Goal: Transaction & Acquisition: Purchase product/service

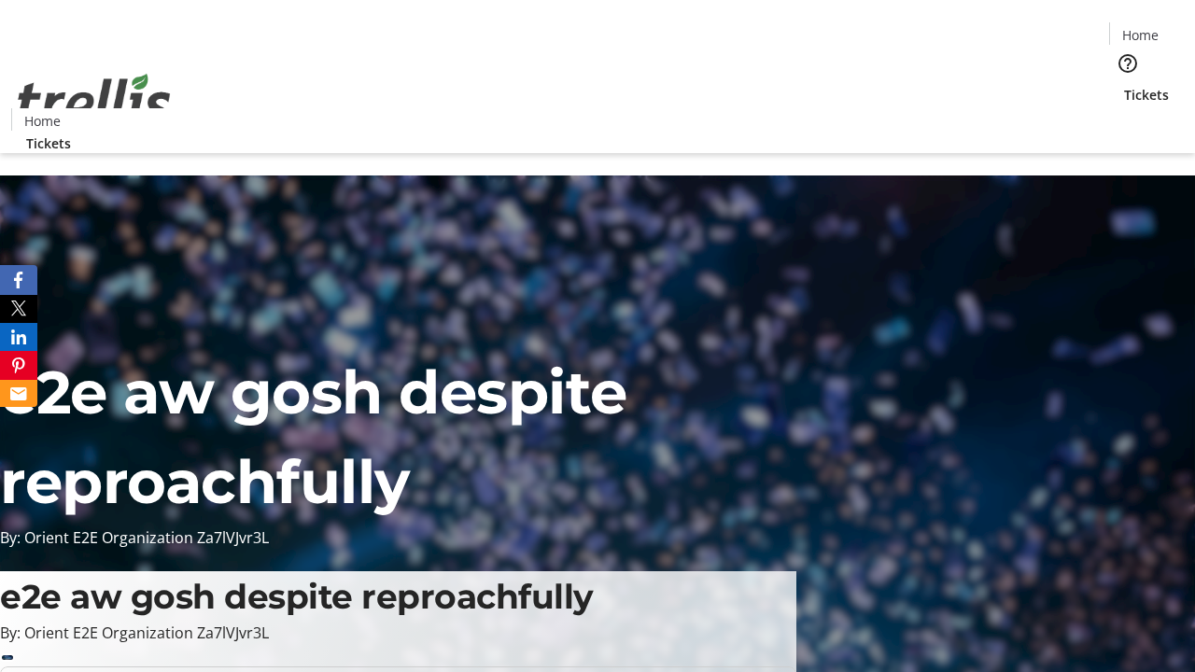
click at [1124, 85] on span "Tickets" at bounding box center [1146, 95] width 45 height 20
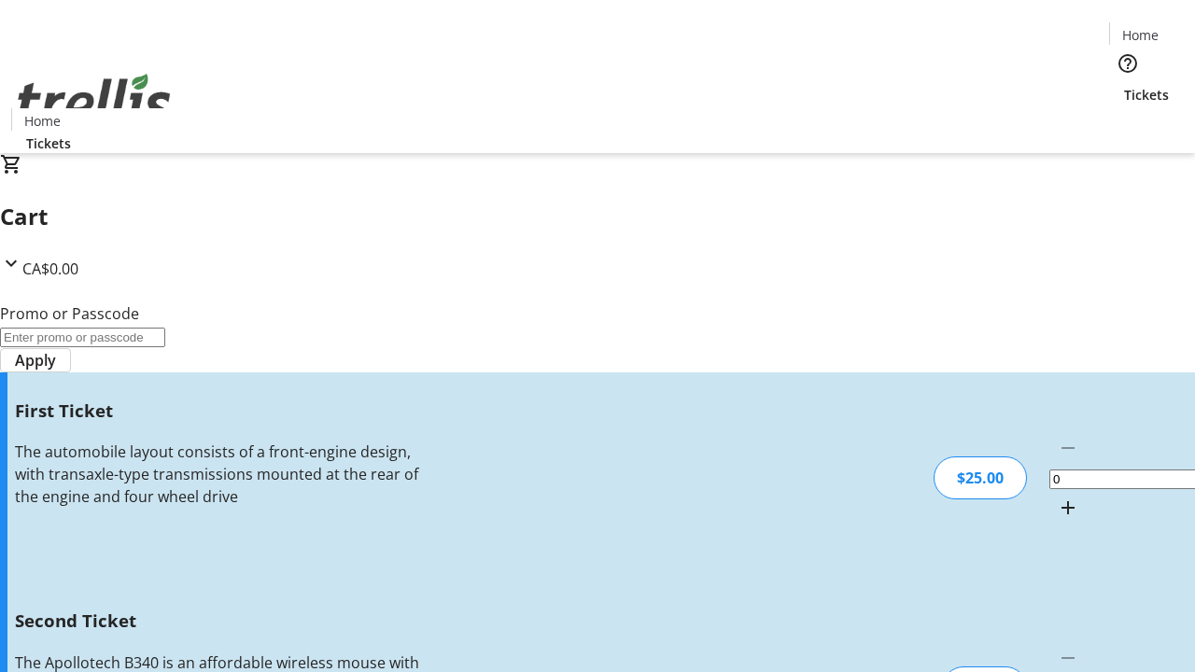
click at [1057, 497] on mat-icon "Increment by one" at bounding box center [1068, 508] width 22 height 22
type input "1"
type input "2"
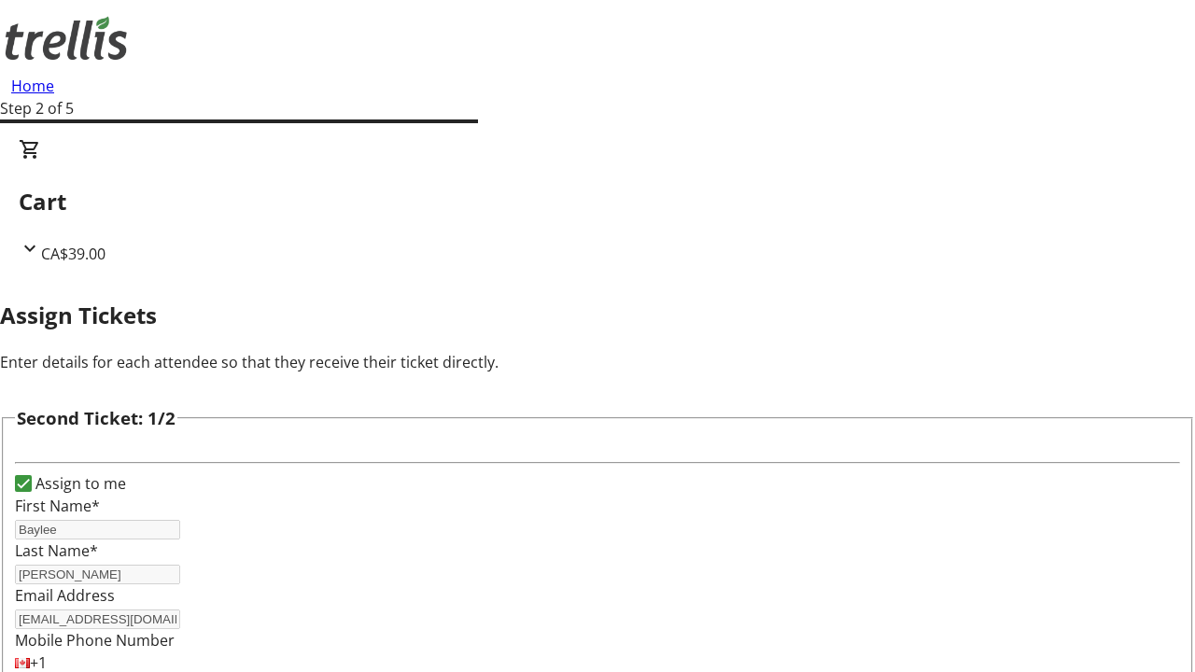
type input "[PERSON_NAME]"
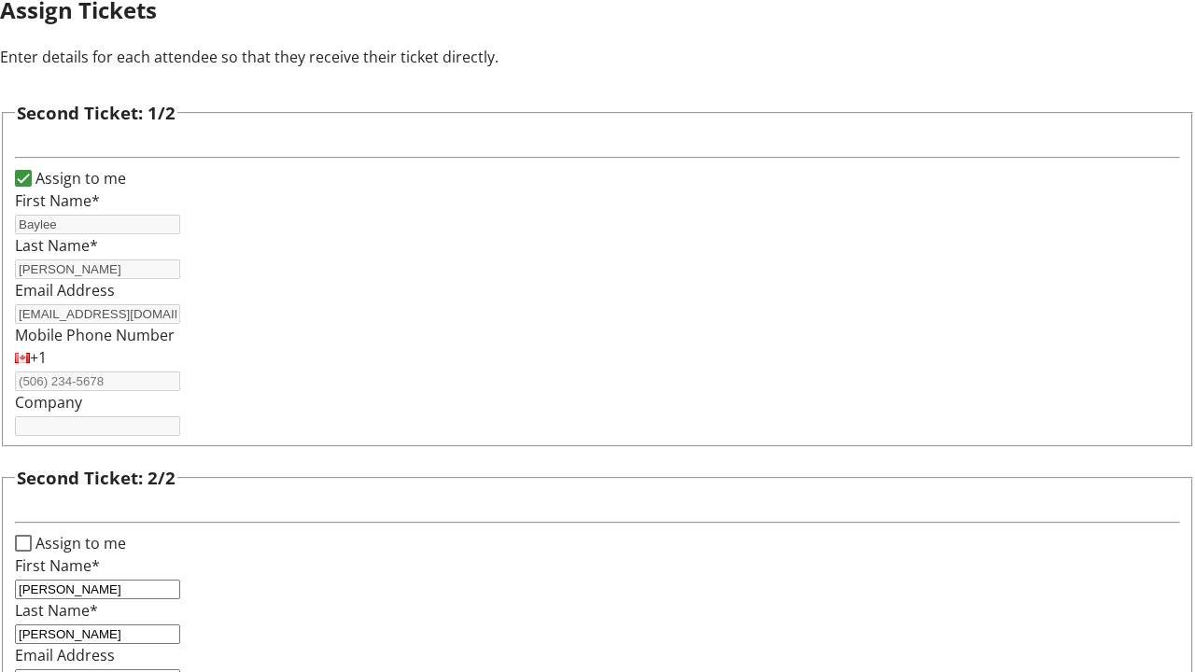
type input "[PERSON_NAME][EMAIL_ADDRESS][DOMAIN_NAME]"
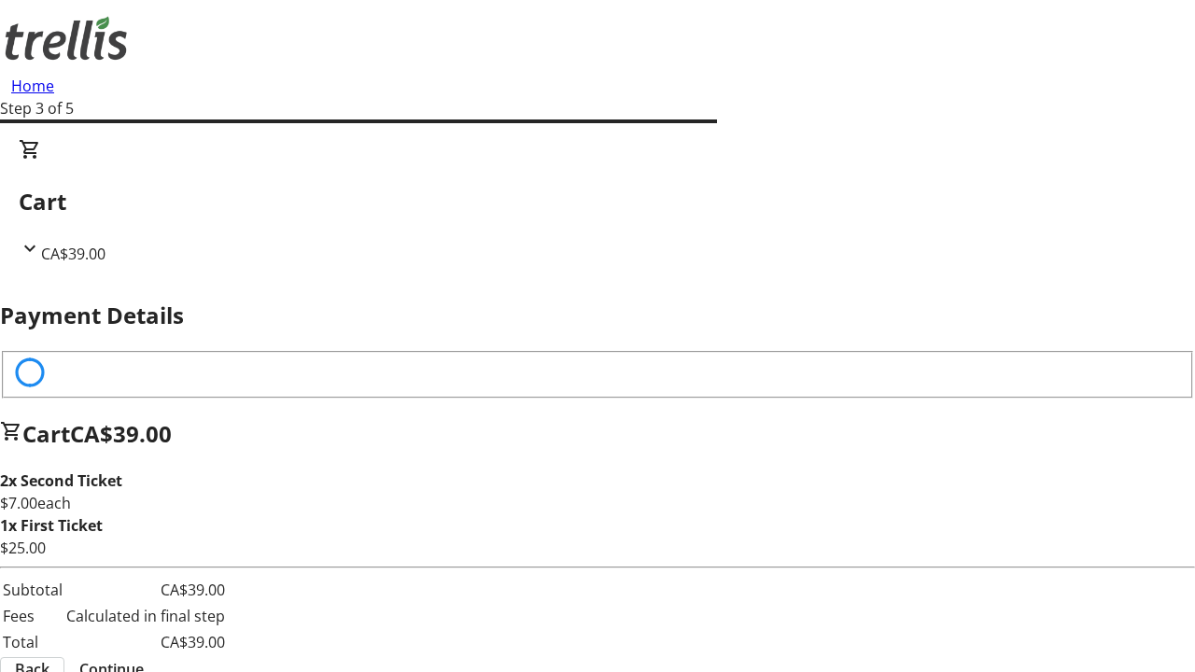
click at [49, 658] on span "Back" at bounding box center [32, 669] width 35 height 22
